Goal: Information Seeking & Learning: Find specific fact

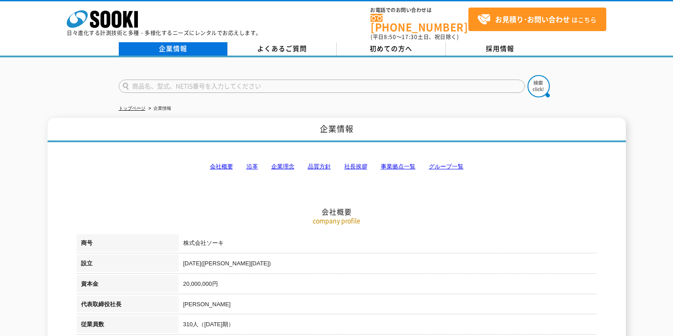
click at [181, 47] on link "企業情報" at bounding box center [173, 48] width 109 height 13
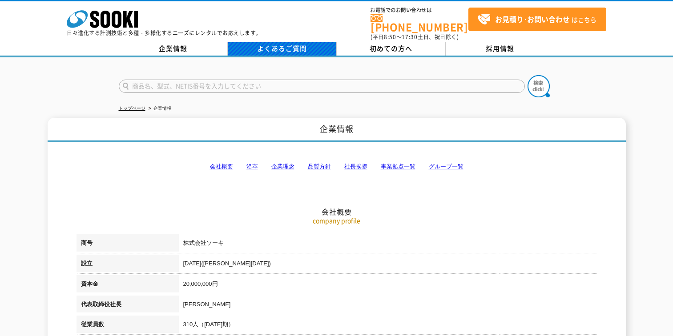
click at [274, 46] on link "よくあるご質問" at bounding box center [282, 48] width 109 height 13
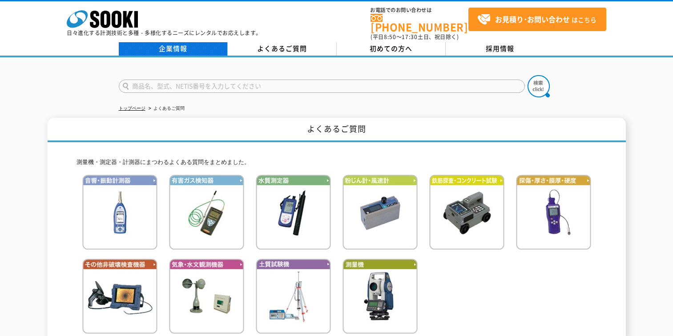
click at [183, 46] on link "企業情報" at bounding box center [173, 48] width 109 height 13
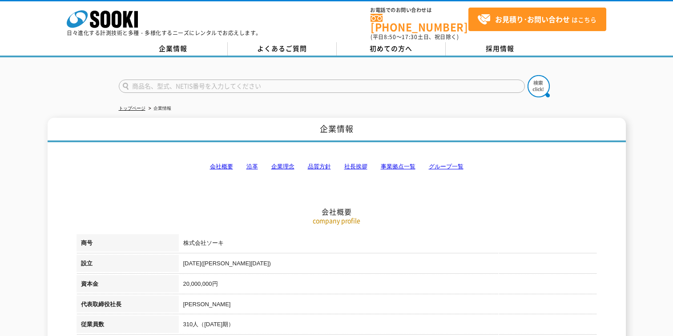
click at [225, 163] on link "会社概要" at bounding box center [221, 166] width 23 height 7
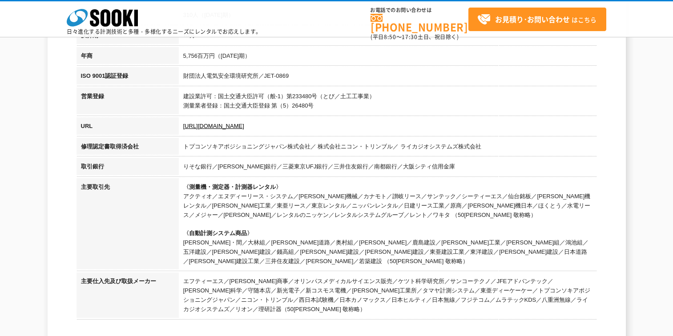
scroll to position [335, 0]
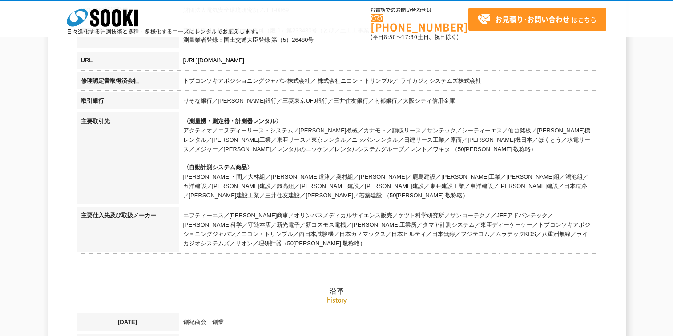
drag, startPoint x: 185, startPoint y: 131, endPoint x: 503, endPoint y: 154, distance: 318.9
click at [501, 156] on td "〈測量機・測定器・計測器レンタル〉 アクティオ／エヌディーリース・システム／[PERSON_NAME]機械／カナモト／讃岐リース／サンテック／シーティーエス／…" at bounding box center [388, 160] width 418 height 94
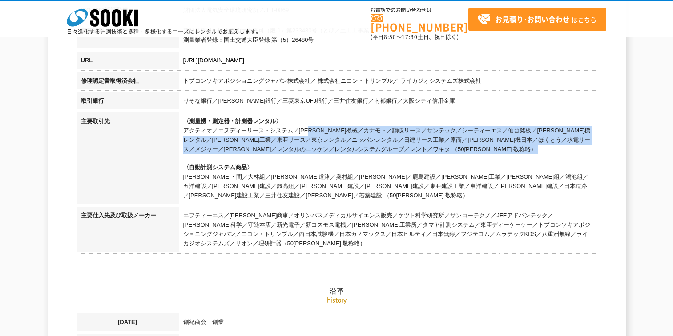
click at [407, 168] on td "〈測量機・測定器・計測器レンタル〉 アクティオ／エヌディーリース・システム／[PERSON_NAME]機械／カナモト／讃岐リース／サンテック／シーティーエス／…" at bounding box center [388, 160] width 418 height 94
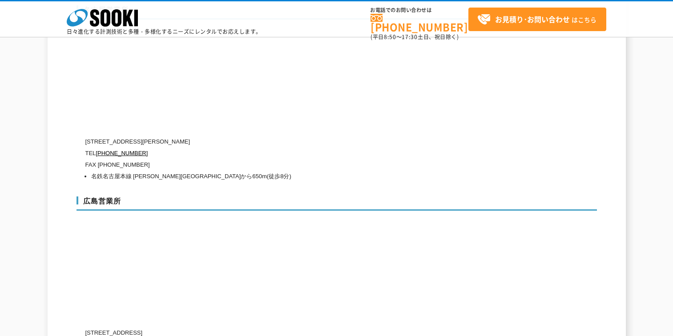
scroll to position [3406, 0]
